Goal: Information Seeking & Learning: Learn about a topic

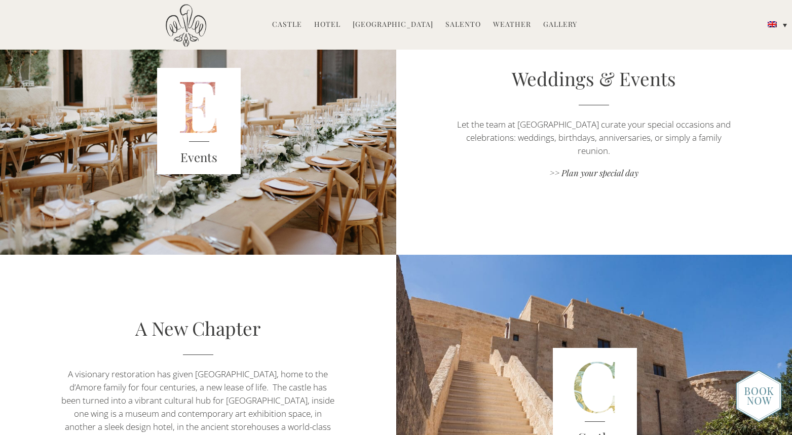
scroll to position [1502, 0]
click at [613, 172] on link ">> Plan your special day" at bounding box center [594, 174] width 277 height 14
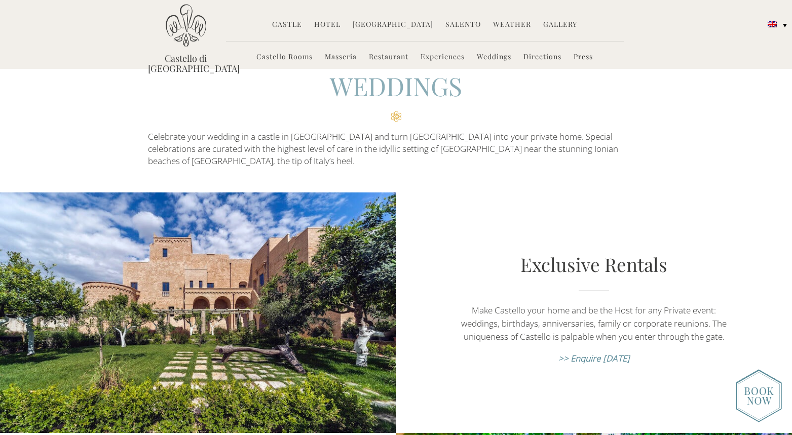
scroll to position [27, 0]
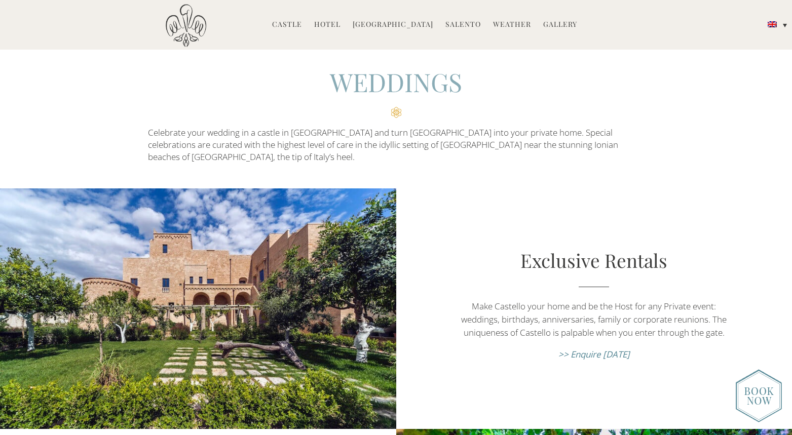
click at [608, 349] on em ">> Enquire today" at bounding box center [594, 355] width 71 height 12
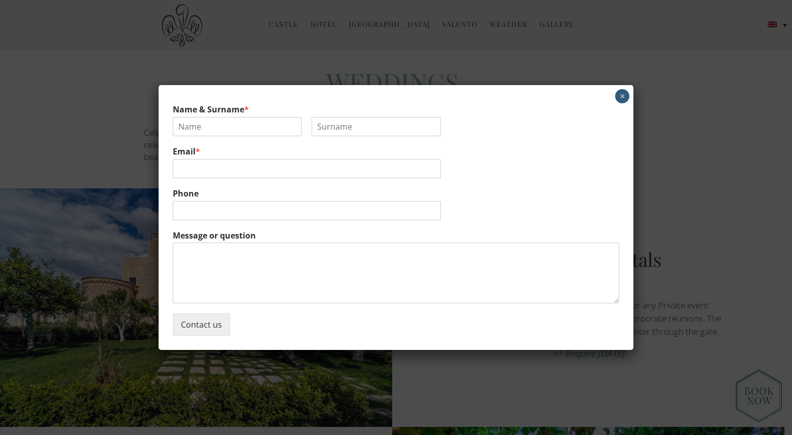
click at [620, 96] on button "×" at bounding box center [622, 96] width 14 height 14
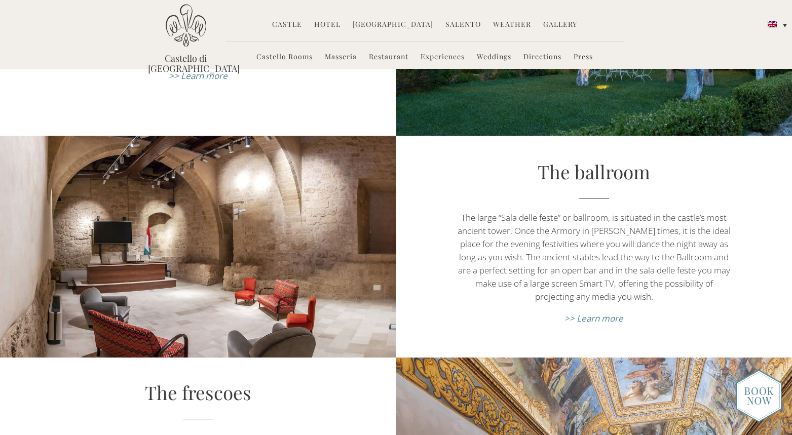
scroll to position [2898, 0]
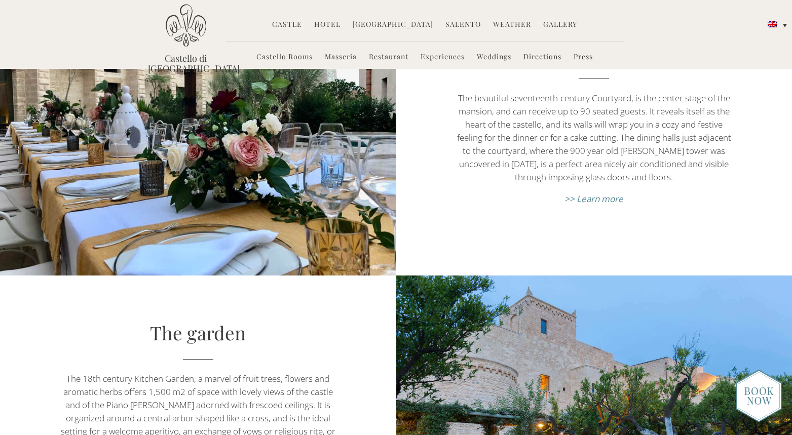
click at [335, 23] on link "Hotel" at bounding box center [327, 25] width 26 height 12
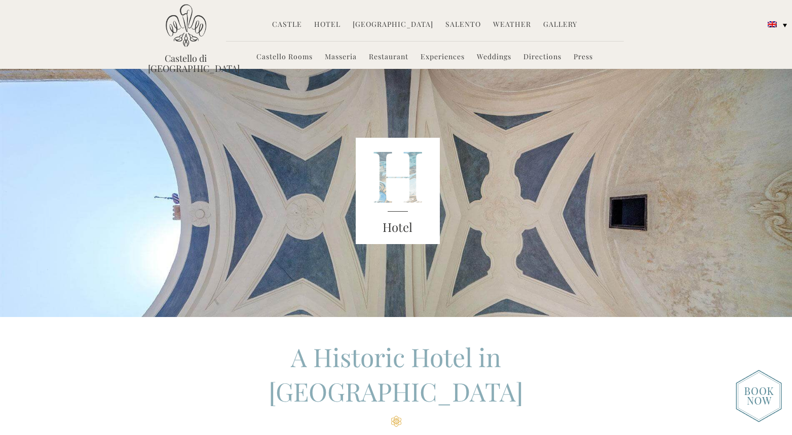
click at [395, 24] on link "[GEOGRAPHIC_DATA]" at bounding box center [393, 25] width 81 height 12
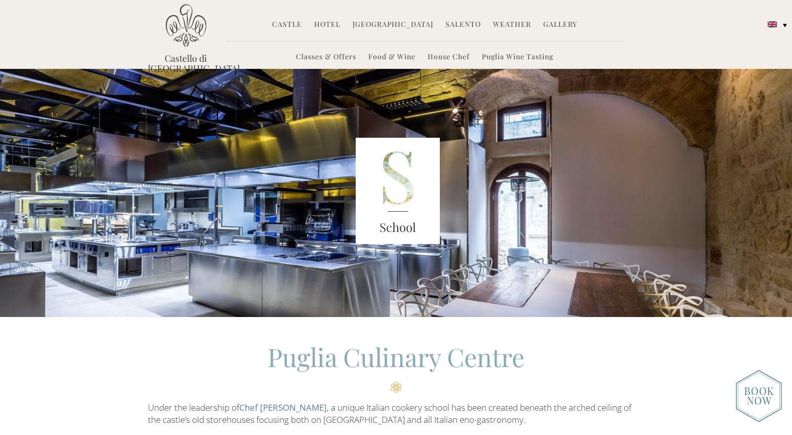
click at [335, 28] on link "Hotel" at bounding box center [327, 25] width 26 height 12
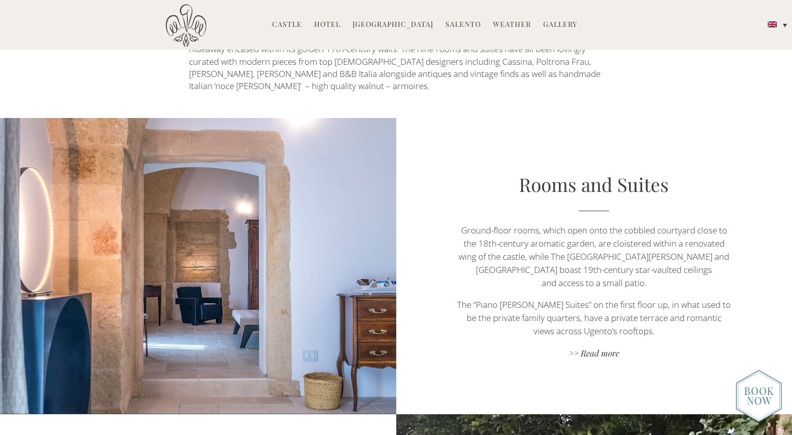
scroll to position [541, 0]
click at [600, 347] on link ">> Read more" at bounding box center [594, 354] width 277 height 14
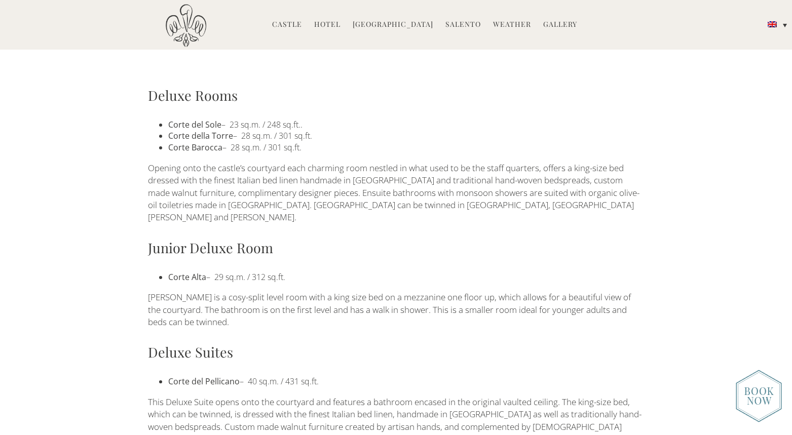
scroll to position [965, 0]
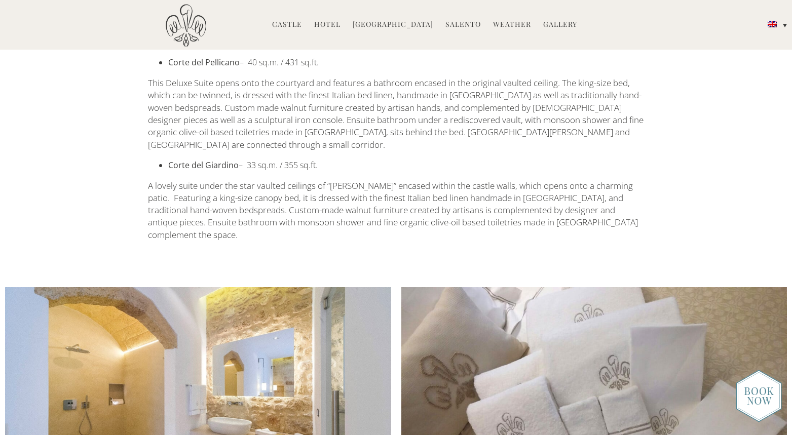
click at [752, 397] on img at bounding box center [759, 396] width 46 height 53
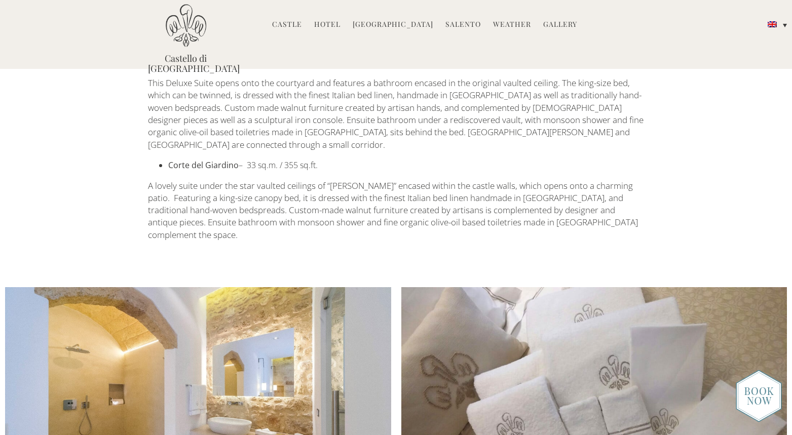
scroll to position [0, 0]
